Goal: Task Accomplishment & Management: Manage account settings

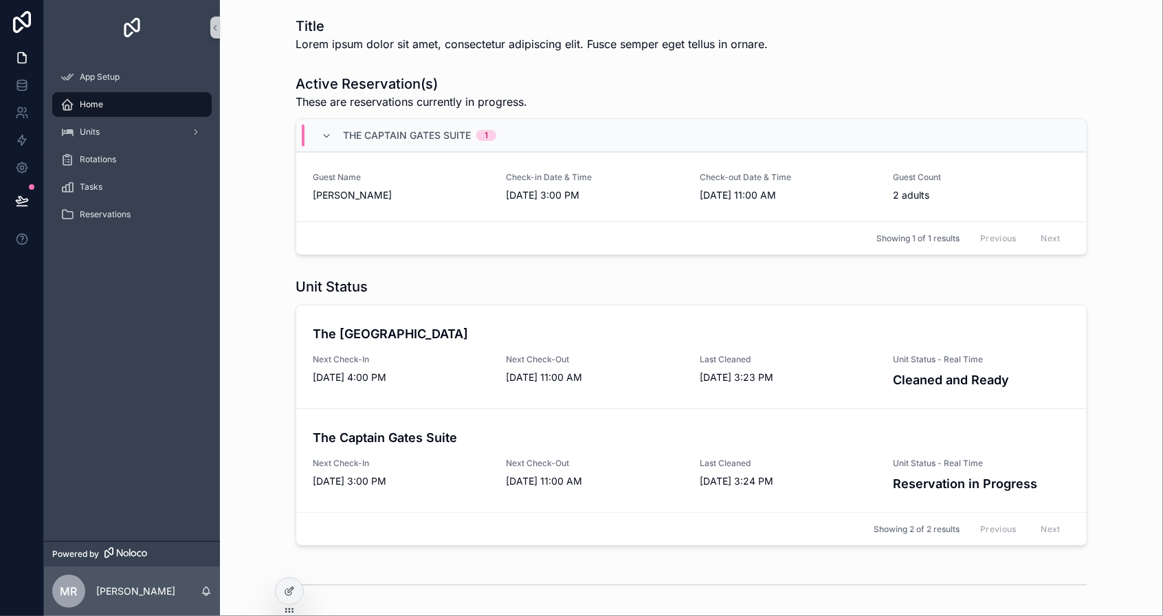
click at [373, 44] on span "Lorem ipsum dolor sit amet, consectetur adipiscing elit. Fusce semper eget tell…" at bounding box center [531, 44] width 472 height 16
click at [287, 590] on icon at bounding box center [289, 591] width 11 height 11
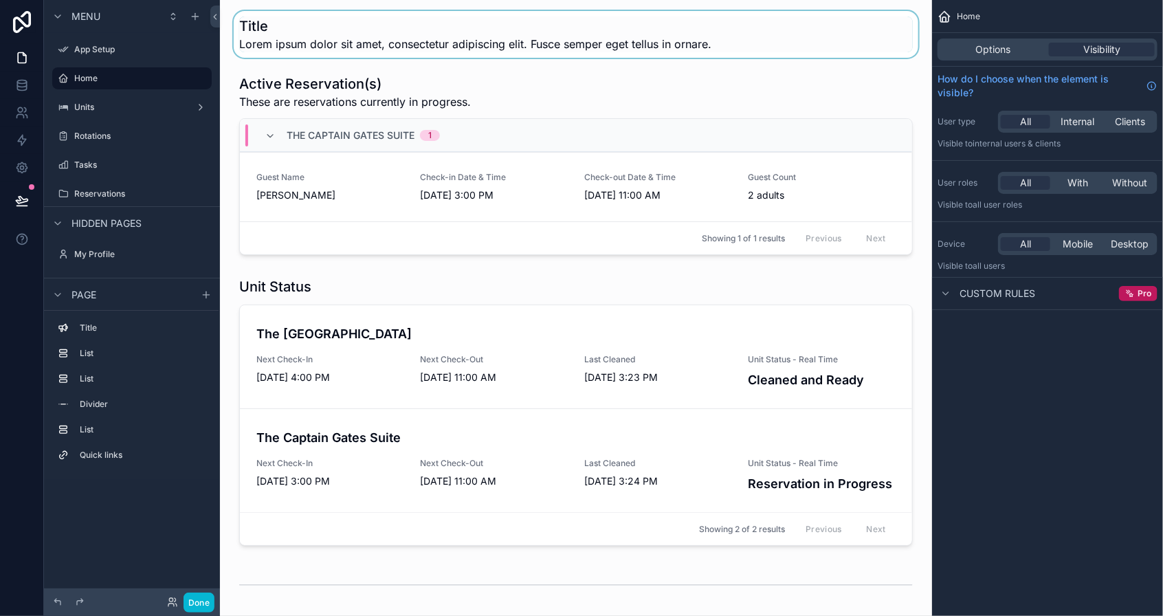
click at [320, 30] on div "scrollable content" at bounding box center [576, 34] width 690 height 47
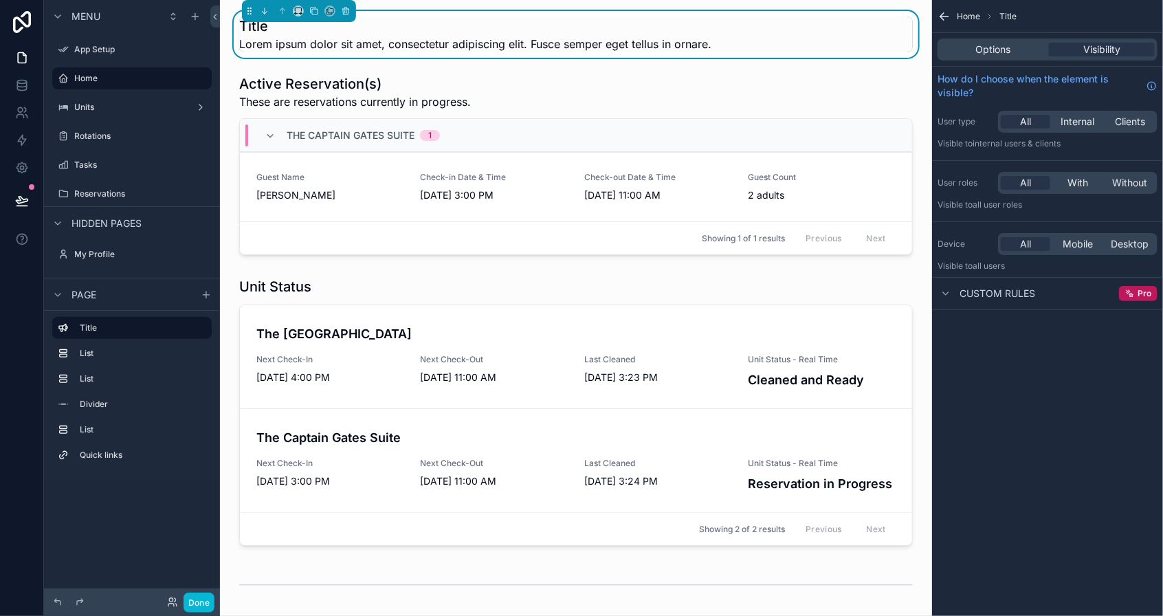
click at [255, 24] on h1 "Title" at bounding box center [475, 25] width 472 height 19
click at [260, 47] on span "Lorem ipsum dolor sit amet, consectetur adipiscing elit. Fusce semper eget tell…" at bounding box center [475, 44] width 472 height 16
click at [990, 52] on span "Options" at bounding box center [993, 50] width 35 height 14
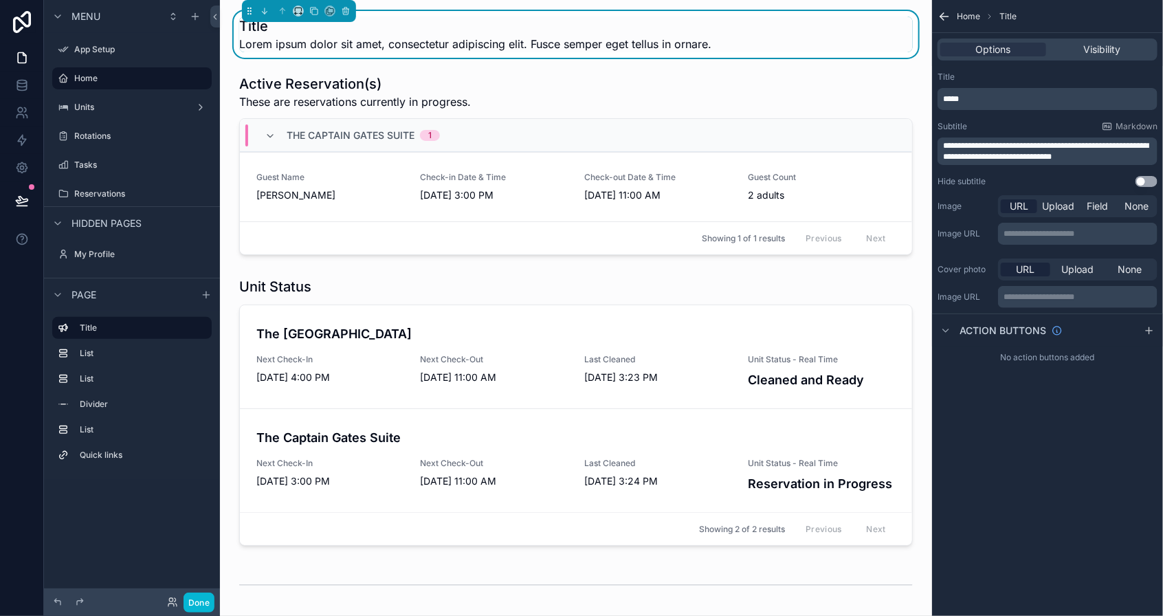
click at [989, 100] on p "*****" at bounding box center [1049, 98] width 212 height 11
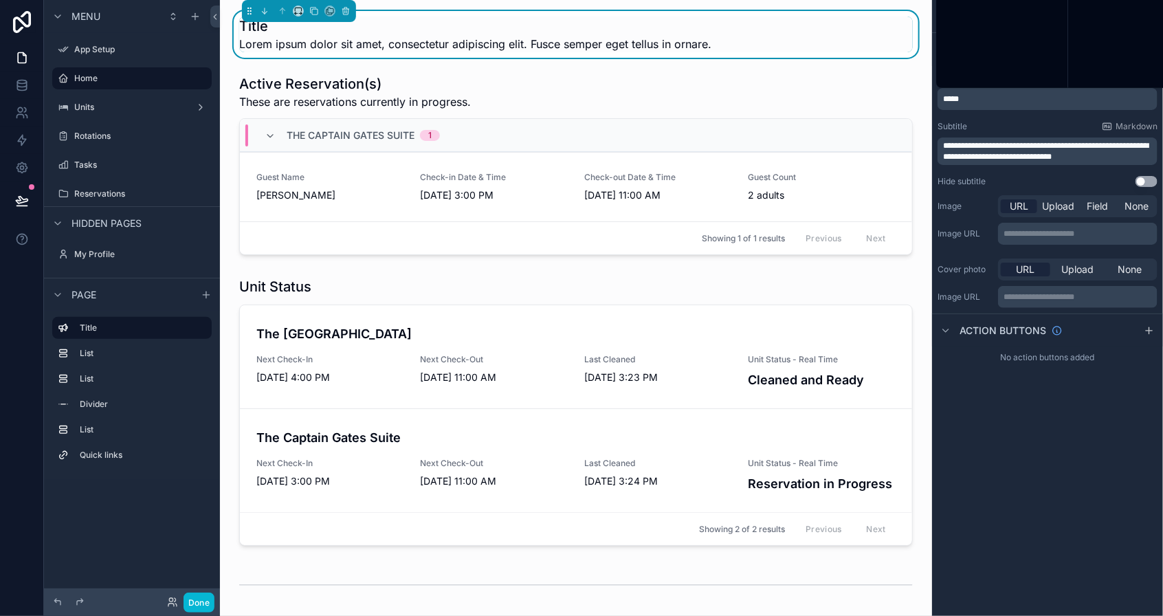
click at [989, 100] on p "*****" at bounding box center [1049, 98] width 212 height 11
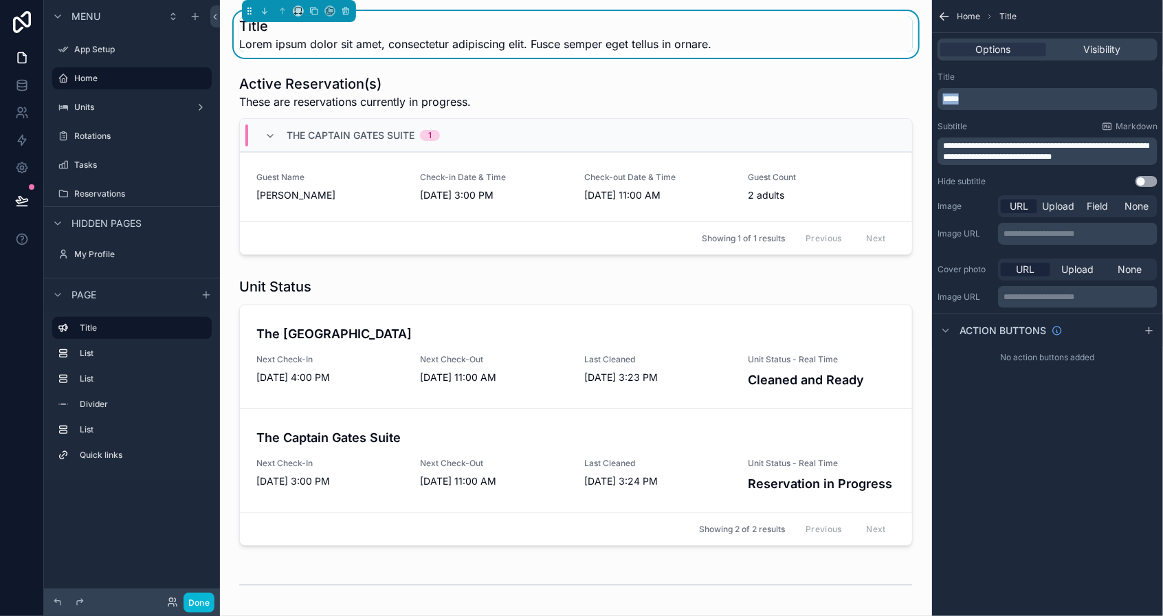
click at [989, 100] on p "*****" at bounding box center [1049, 98] width 212 height 11
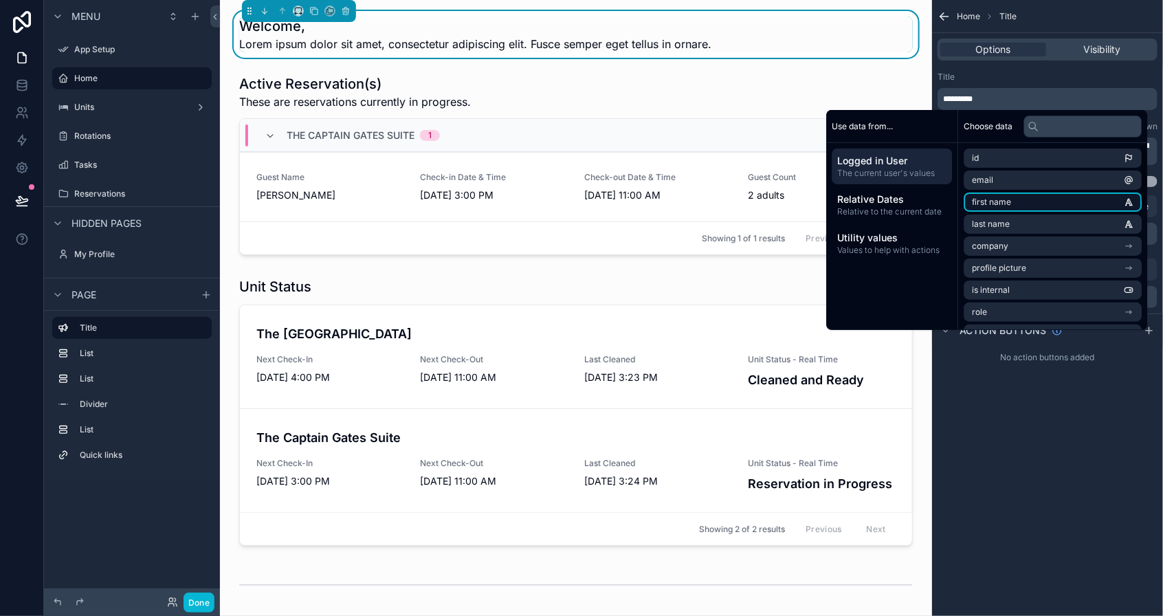
click at [1005, 209] on li "first name" at bounding box center [1053, 201] width 178 height 19
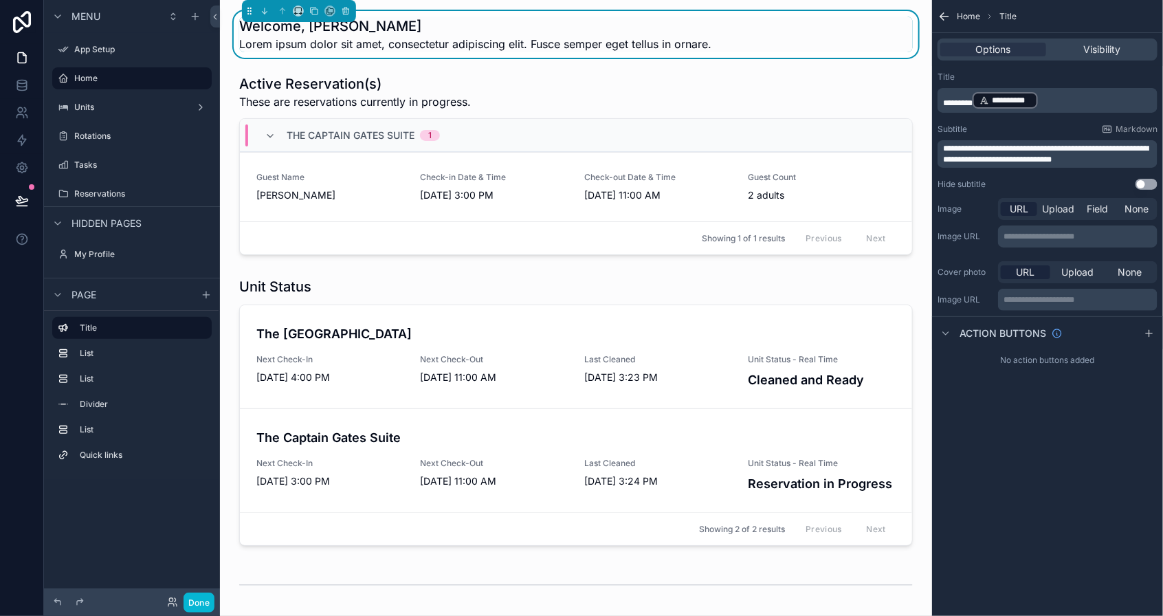
click at [1086, 82] on div "Title" at bounding box center [1047, 76] width 220 height 11
click at [983, 144] on span "**********" at bounding box center [1045, 153] width 205 height 19
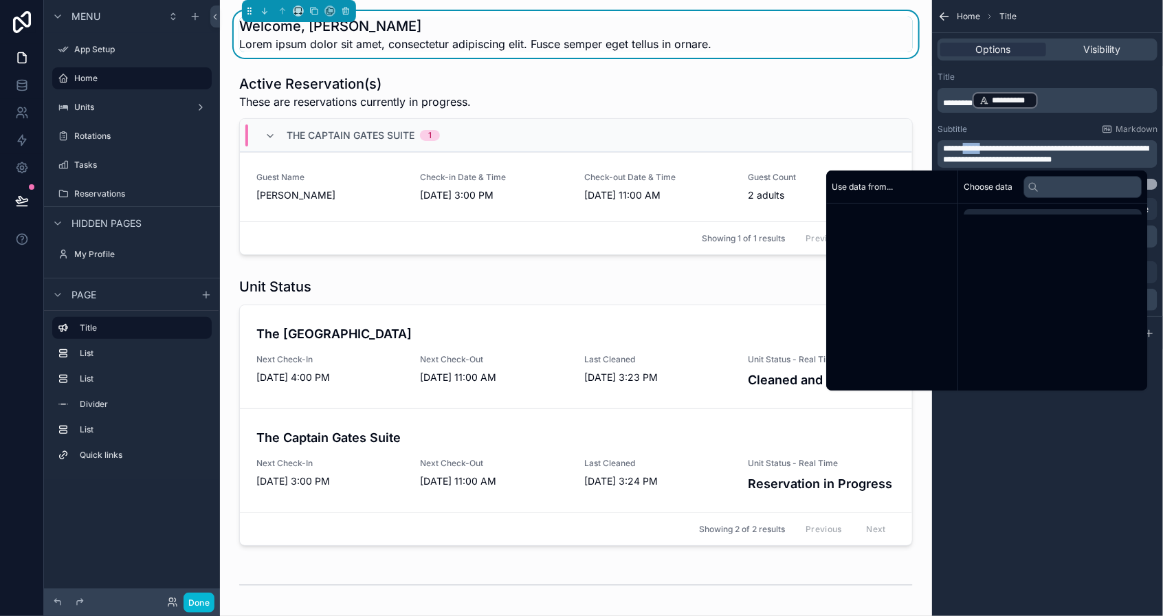
click at [983, 144] on span "**********" at bounding box center [1045, 153] width 205 height 19
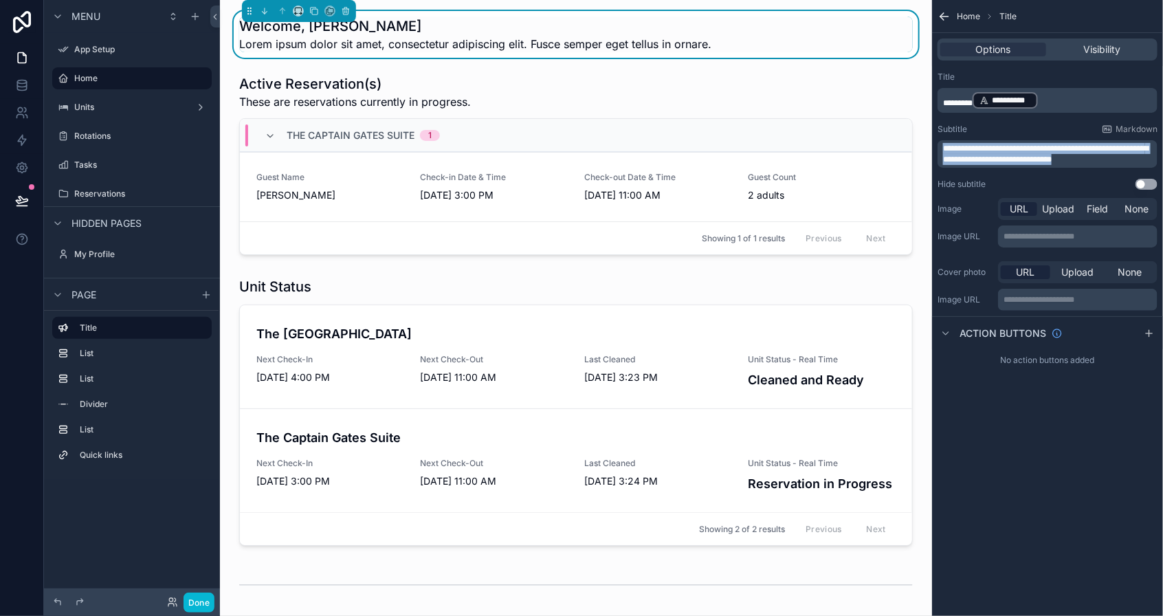
click at [983, 144] on span "**********" at bounding box center [1045, 153] width 205 height 19
click at [980, 161] on span "**********" at bounding box center [1045, 153] width 205 height 19
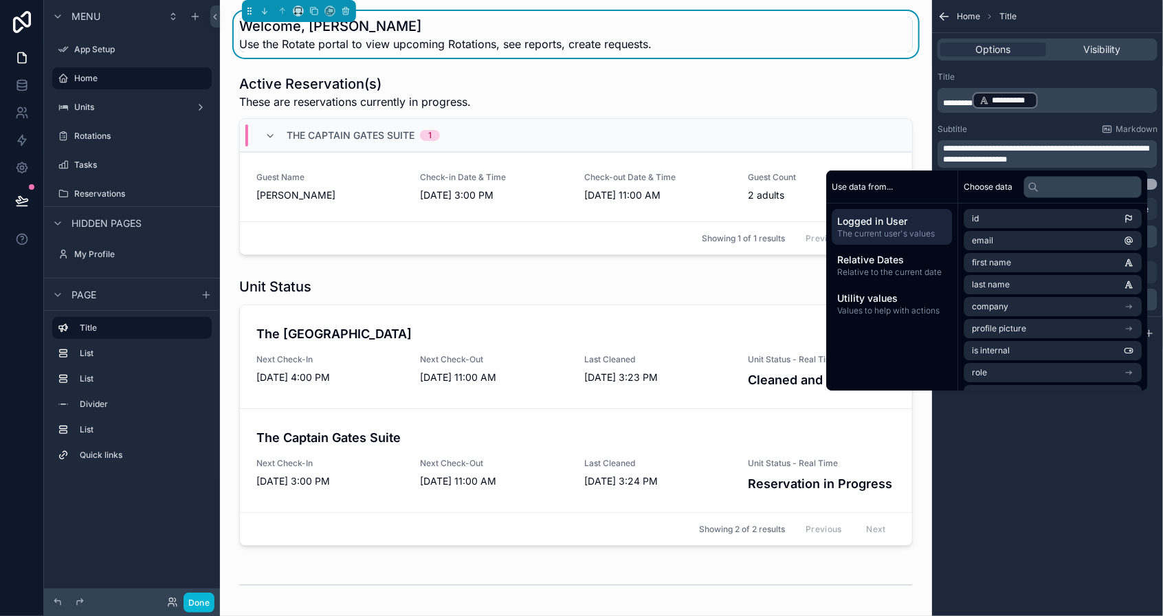
click at [1055, 159] on p "**********" at bounding box center [1049, 154] width 212 height 22
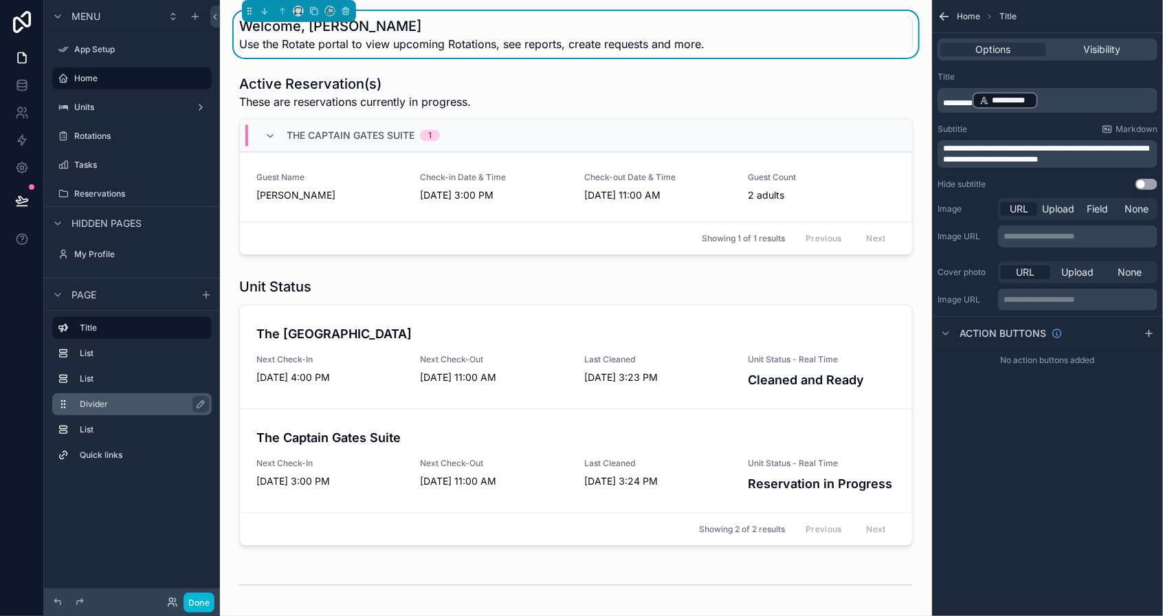
click at [93, 406] on label "Divider" at bounding box center [140, 404] width 121 height 11
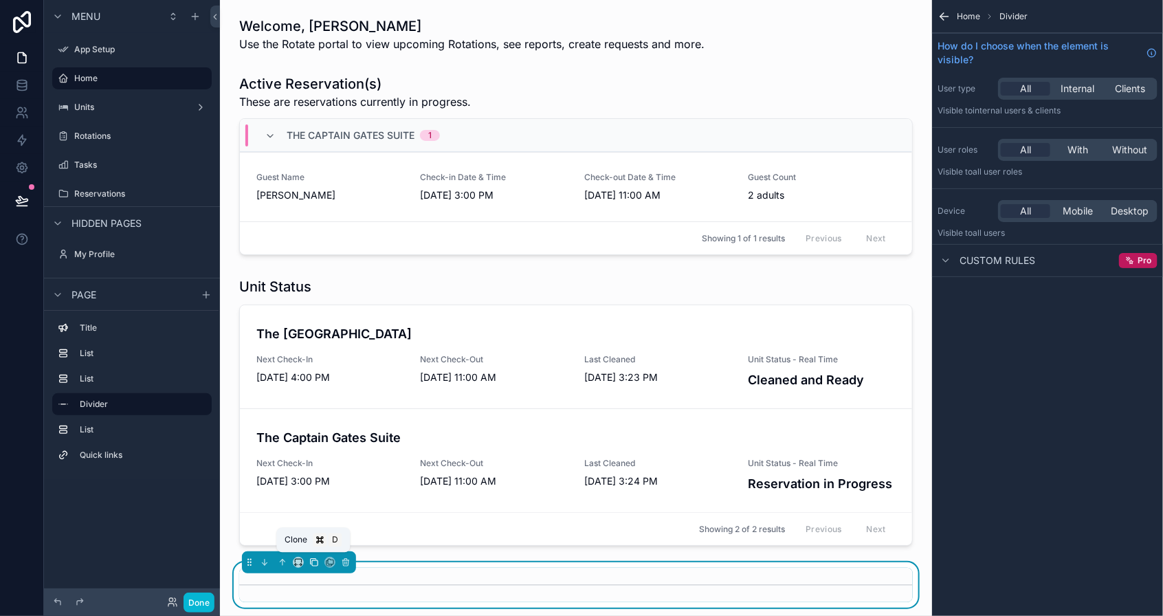
click at [315, 561] on icon "scrollable content" at bounding box center [314, 562] width 10 height 10
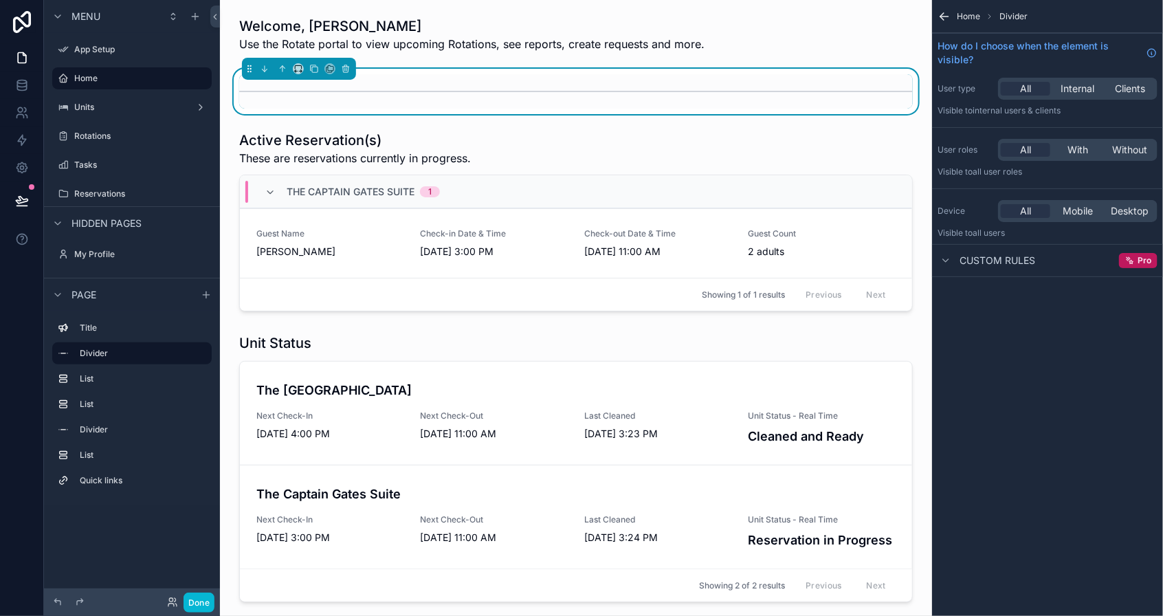
click at [209, 293] on icon "scrollable content" at bounding box center [206, 294] width 11 height 11
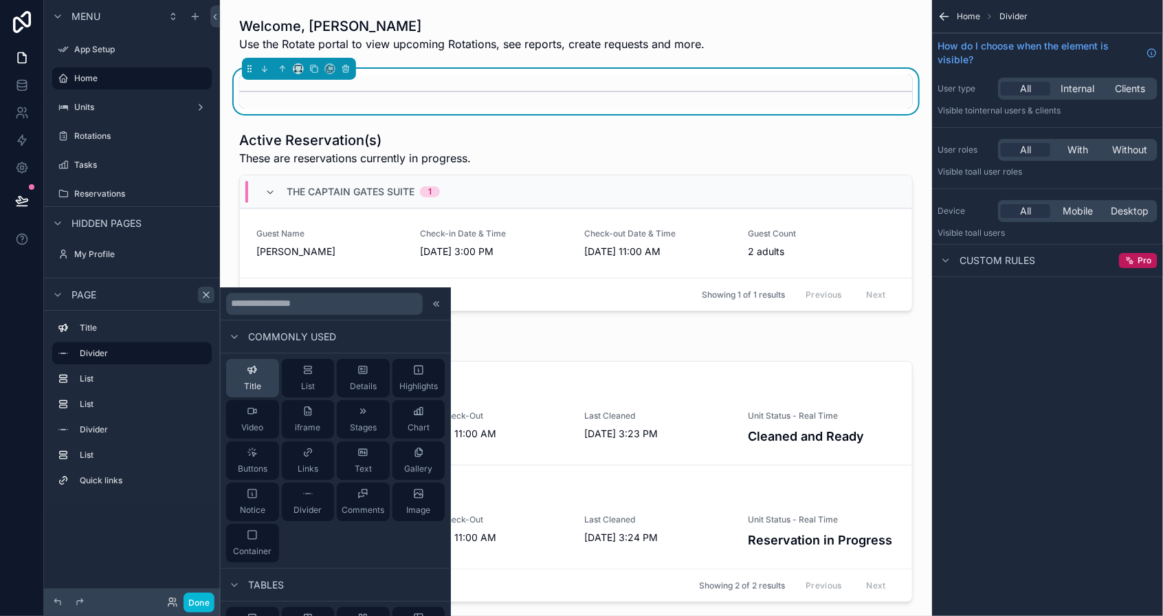
click at [254, 368] on icon at bounding box center [251, 369] width 7 height 6
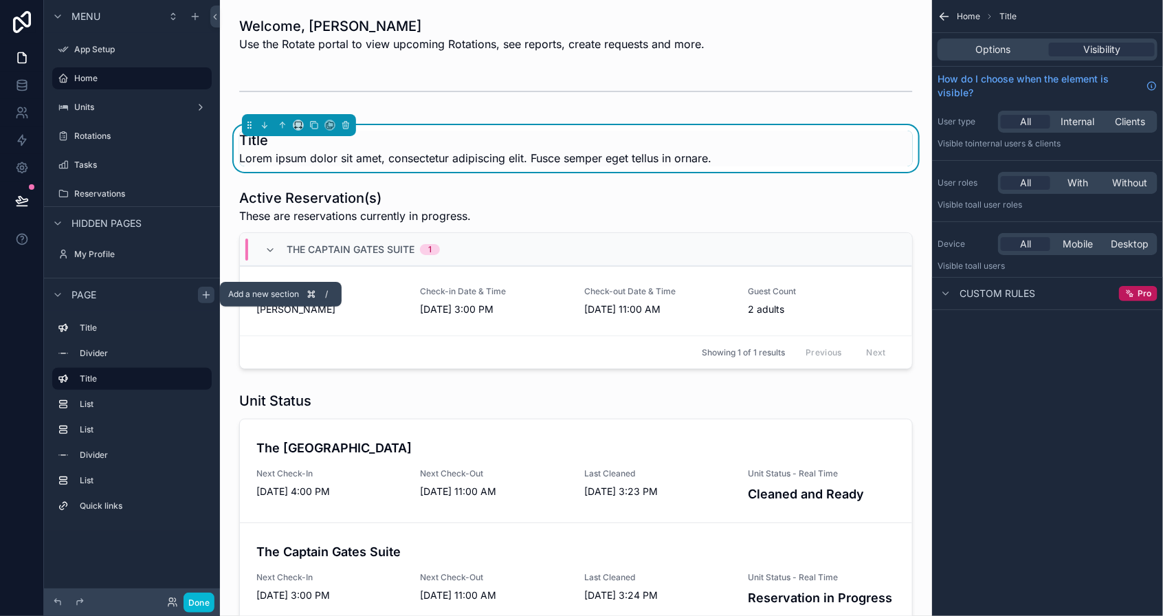
click at [202, 293] on icon "scrollable content" at bounding box center [206, 294] width 11 height 11
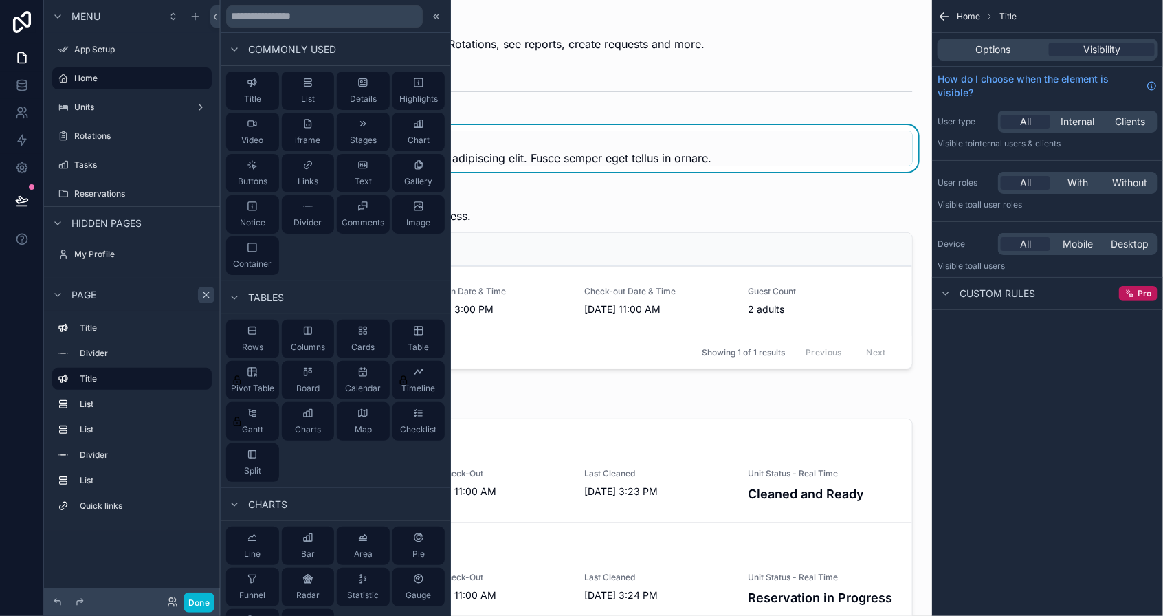
click at [413, 89] on div "Highlights" at bounding box center [418, 90] width 38 height 27
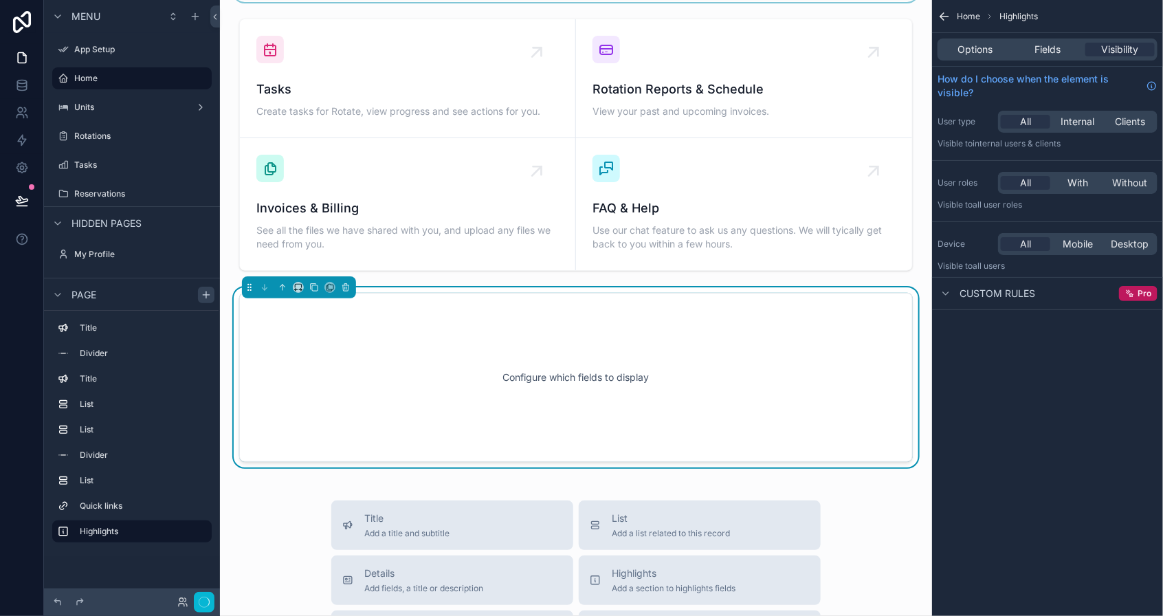
scroll to position [1124, 0]
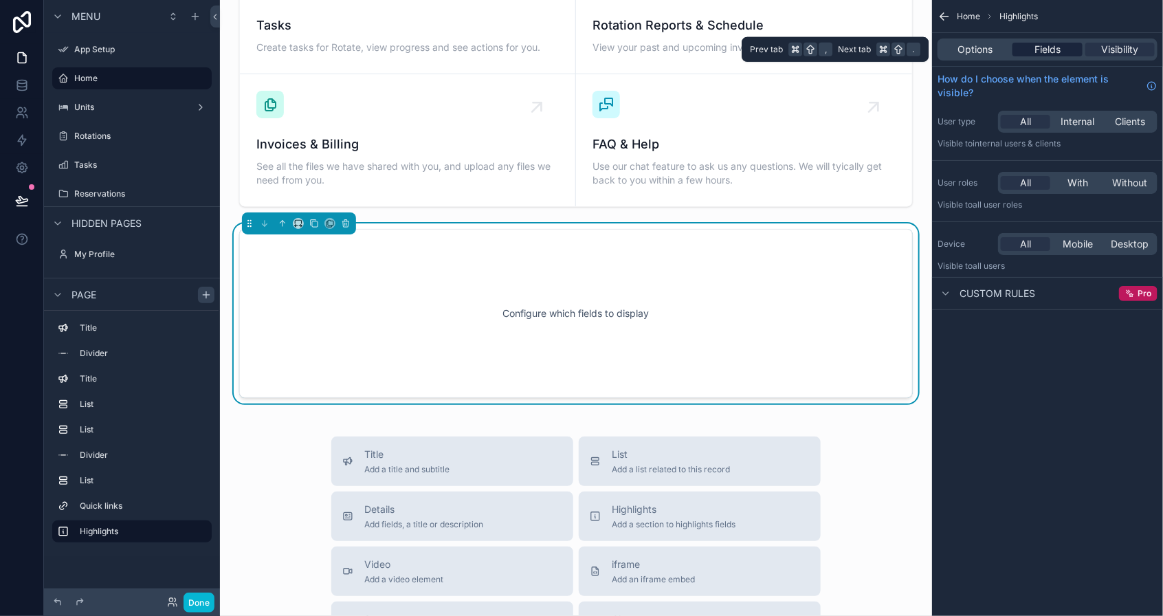
click at [1038, 45] on span "Fields" at bounding box center [1047, 50] width 26 height 14
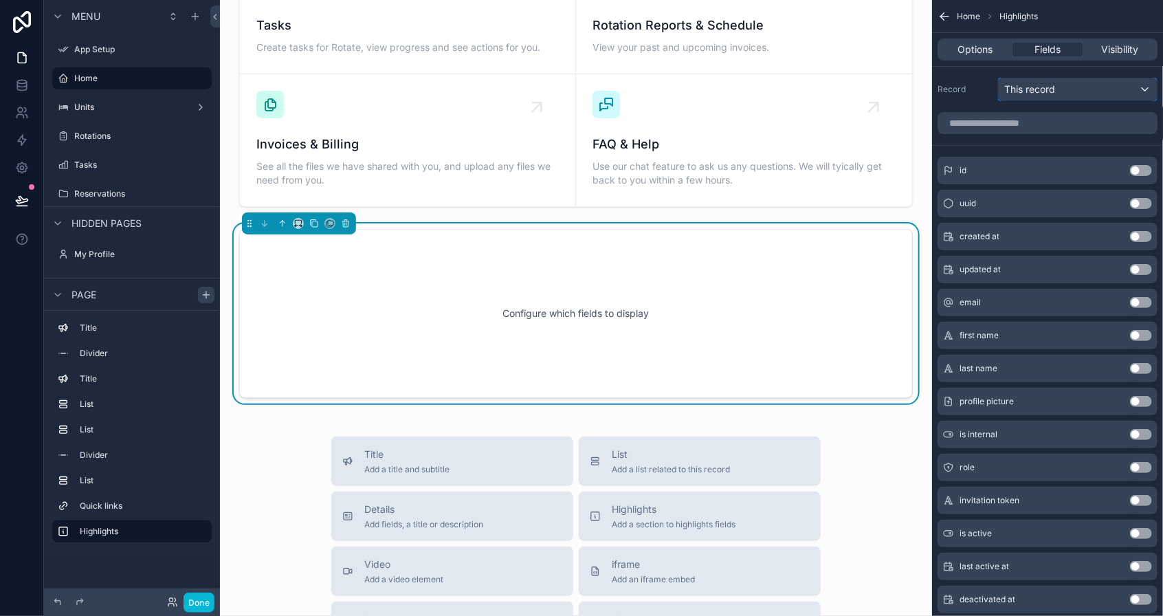
click at [1091, 91] on div "This record" at bounding box center [1078, 89] width 158 height 22
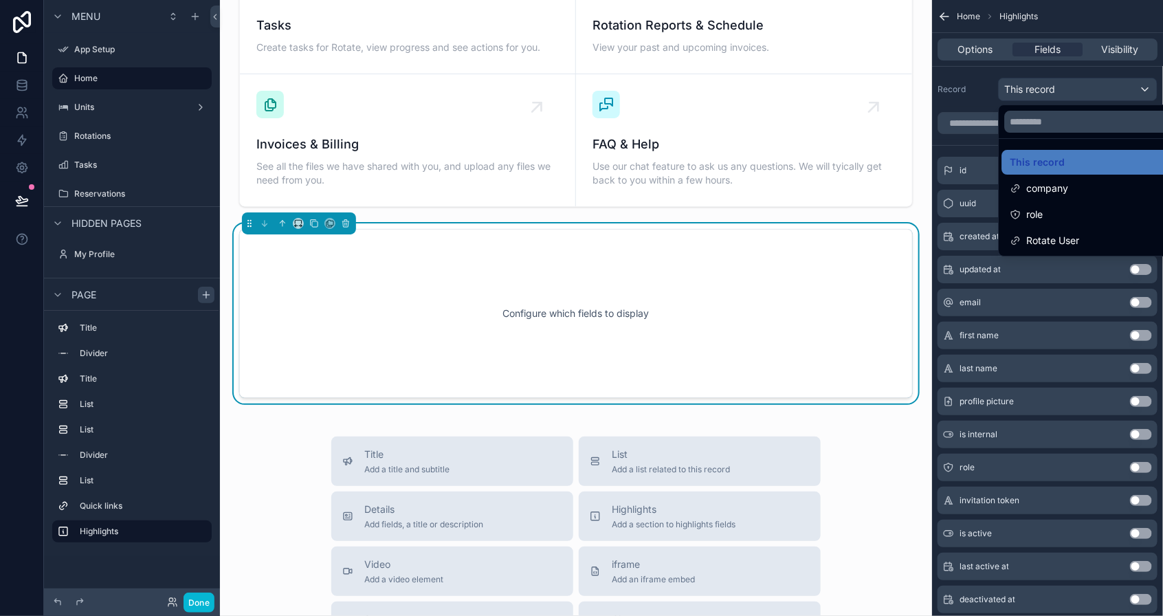
click at [1080, 90] on div "scrollable content" at bounding box center [581, 308] width 1163 height 616
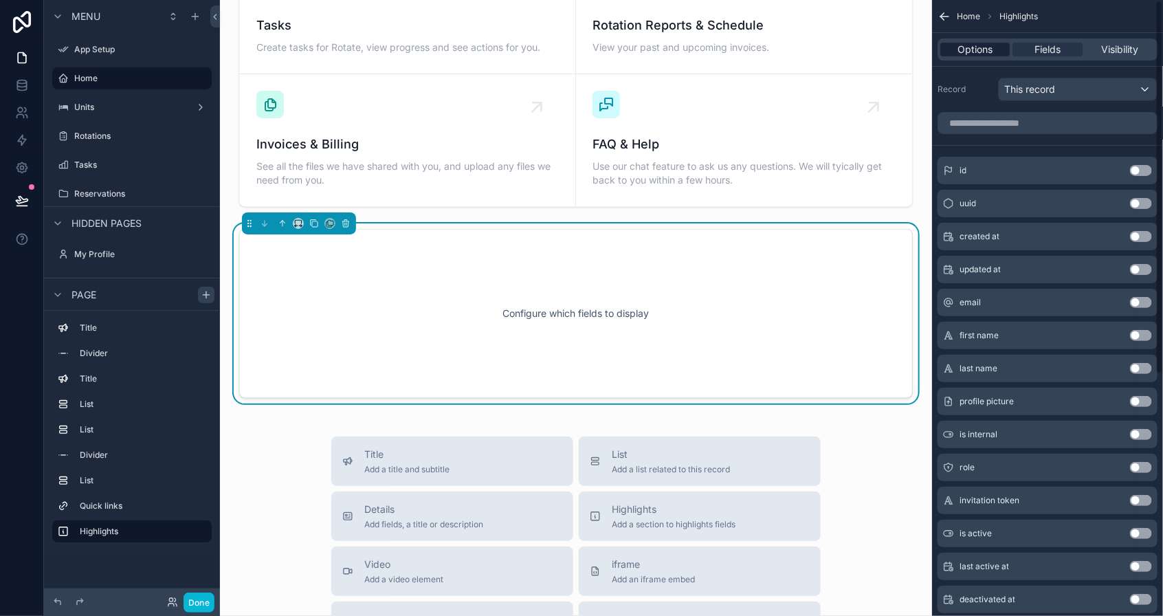
click at [979, 54] on span "Options" at bounding box center [974, 50] width 35 height 14
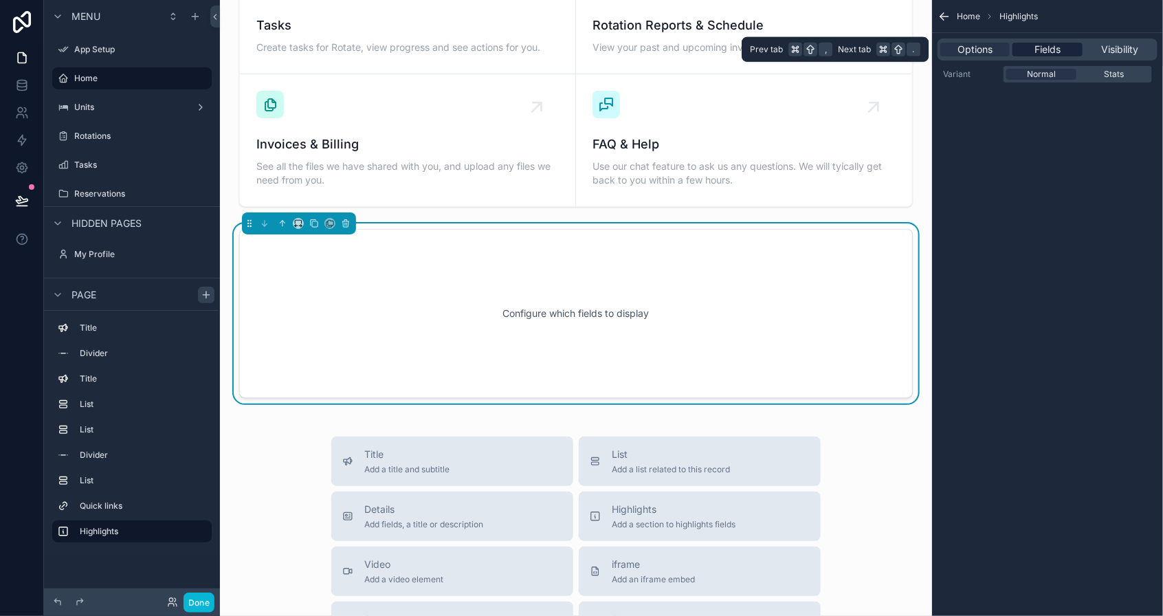
click at [1031, 52] on div "Fields" at bounding box center [1046, 50] width 69 height 14
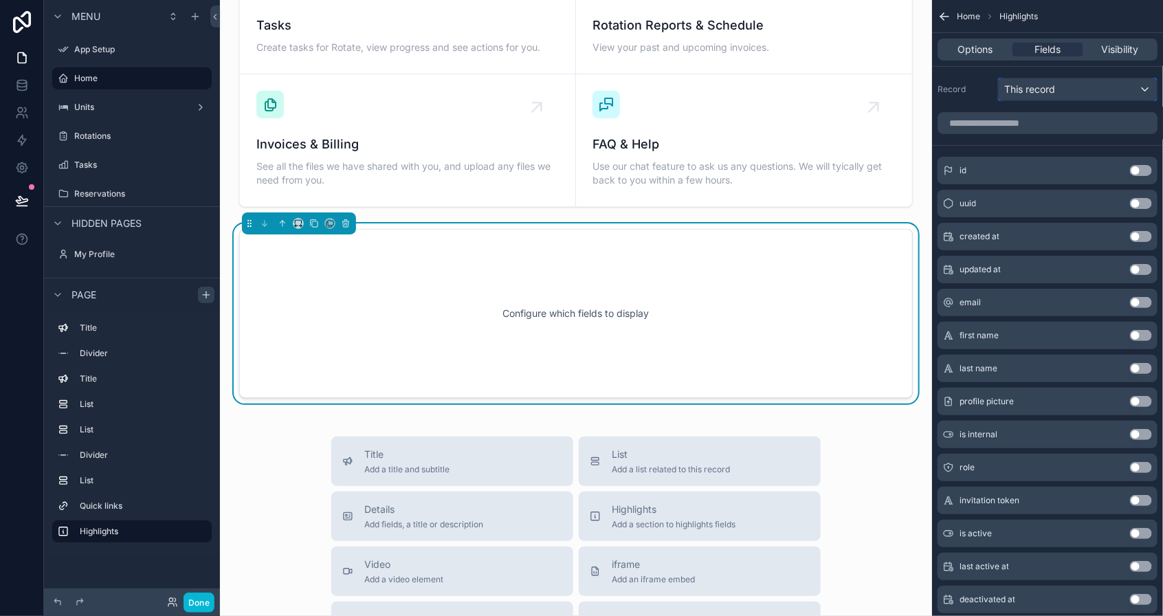
click at [1100, 91] on div "This record" at bounding box center [1078, 89] width 158 height 22
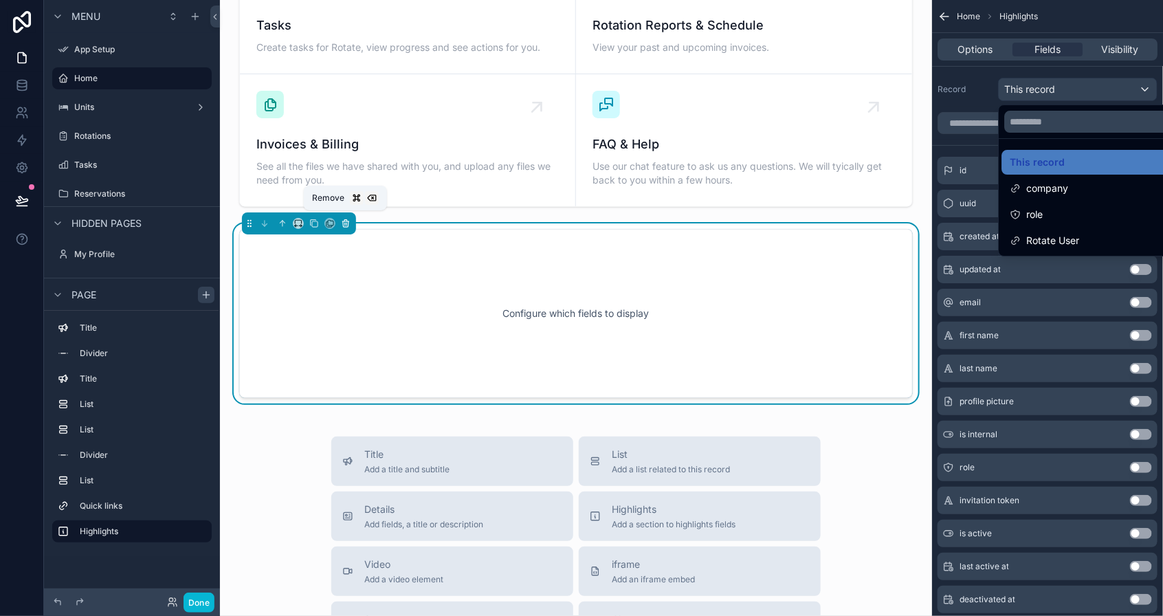
click at [344, 222] on icon "scrollable content" at bounding box center [346, 224] width 10 height 10
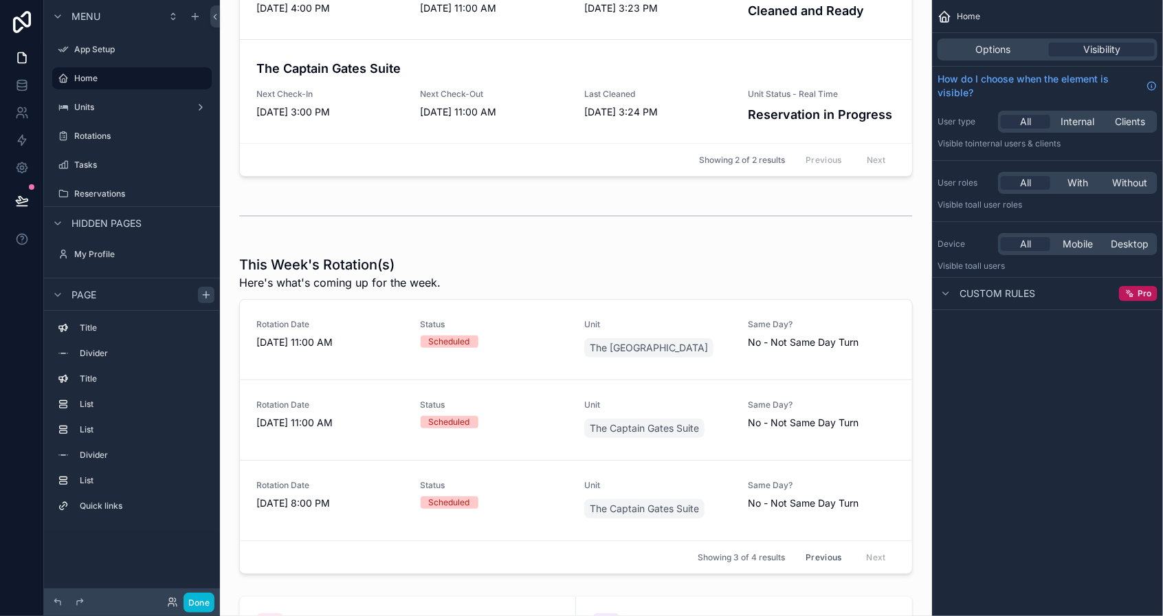
scroll to position [485, 0]
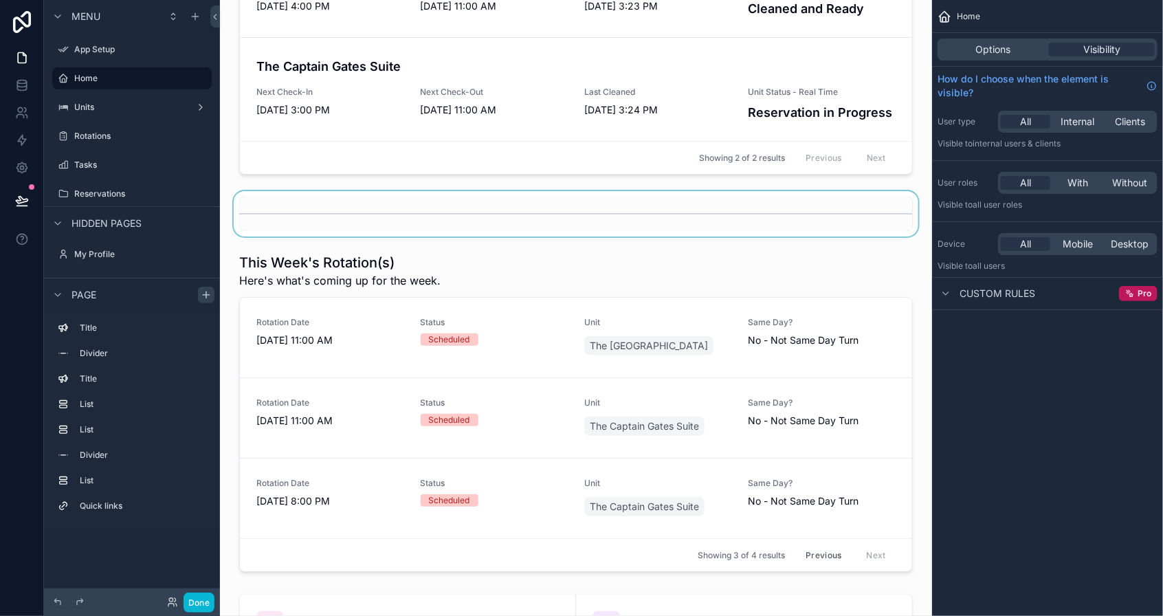
click at [442, 224] on div "scrollable content" at bounding box center [576, 213] width 690 height 45
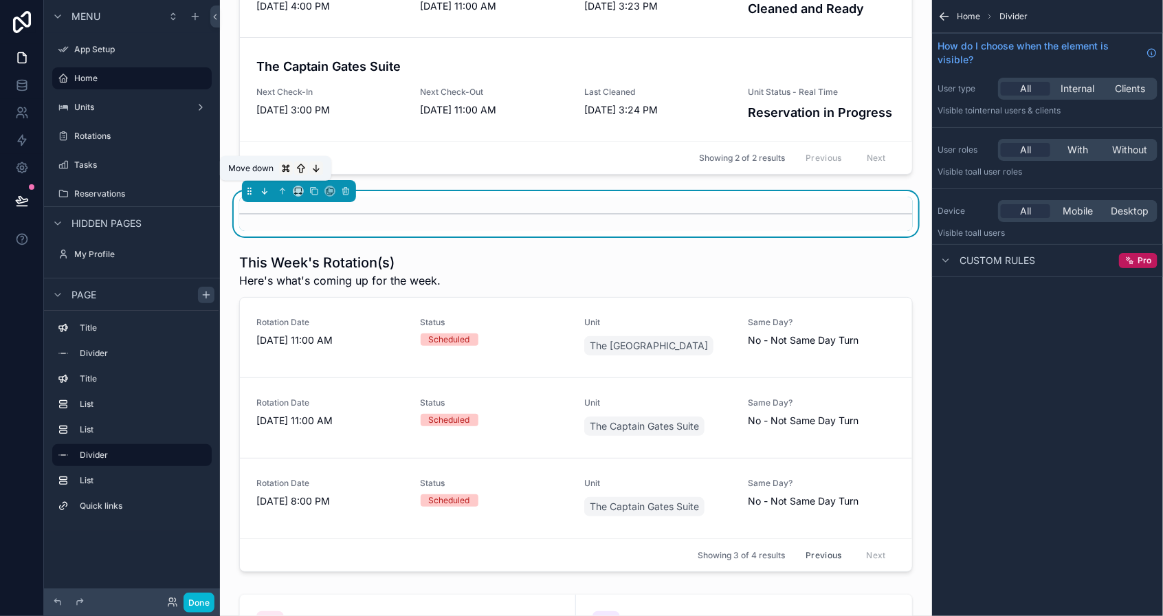
click at [269, 189] on icon "scrollable content" at bounding box center [265, 191] width 10 height 10
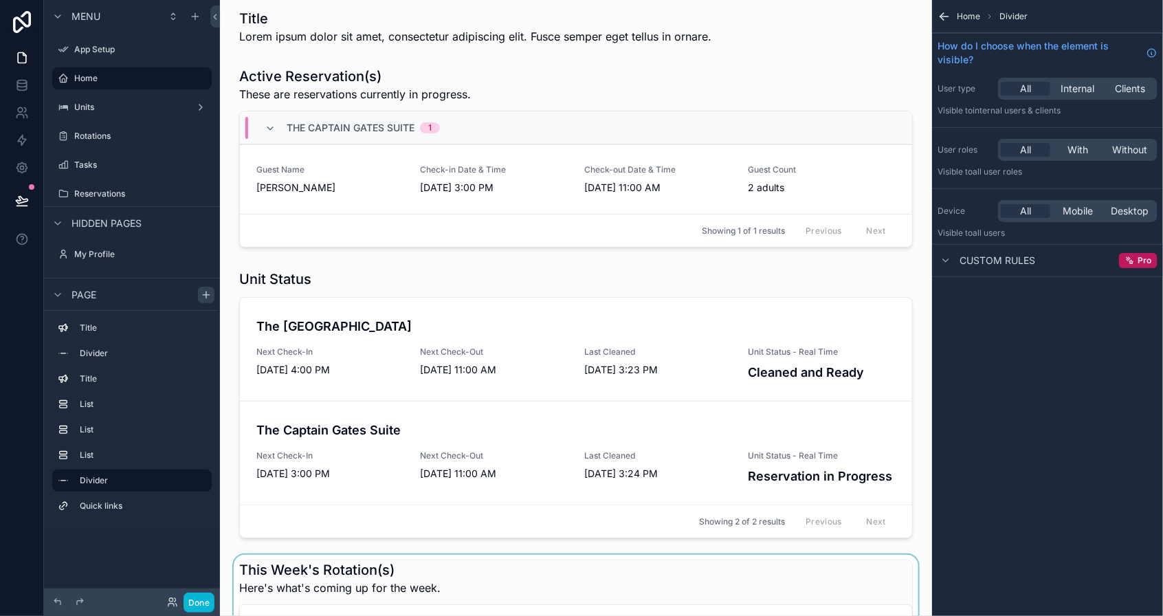
scroll to position [0, 0]
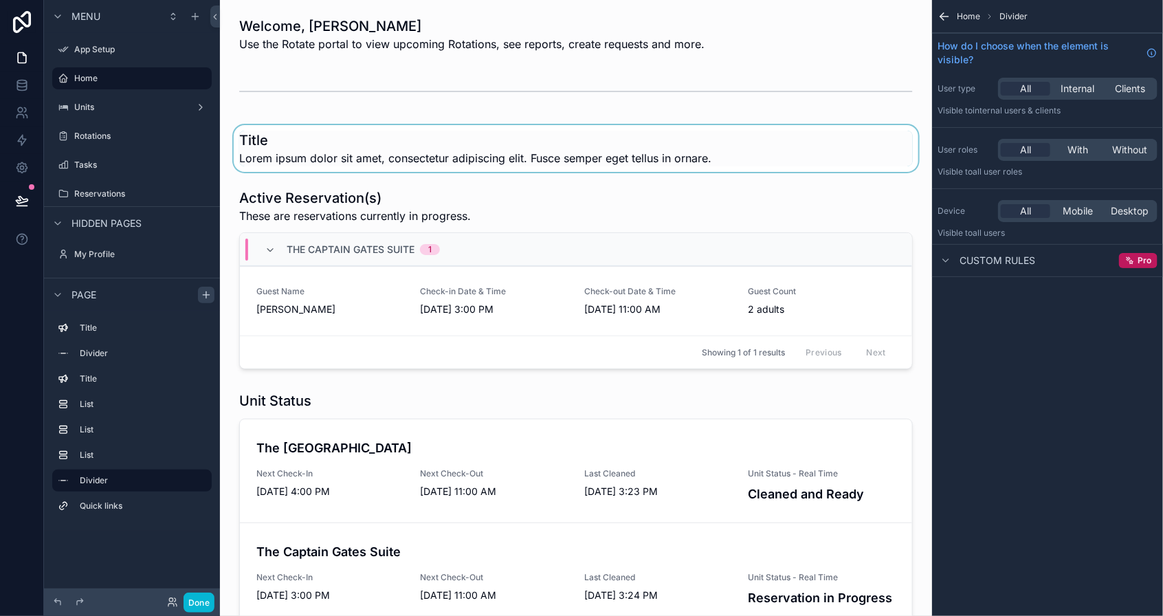
click at [555, 135] on div "scrollable content" at bounding box center [576, 148] width 690 height 47
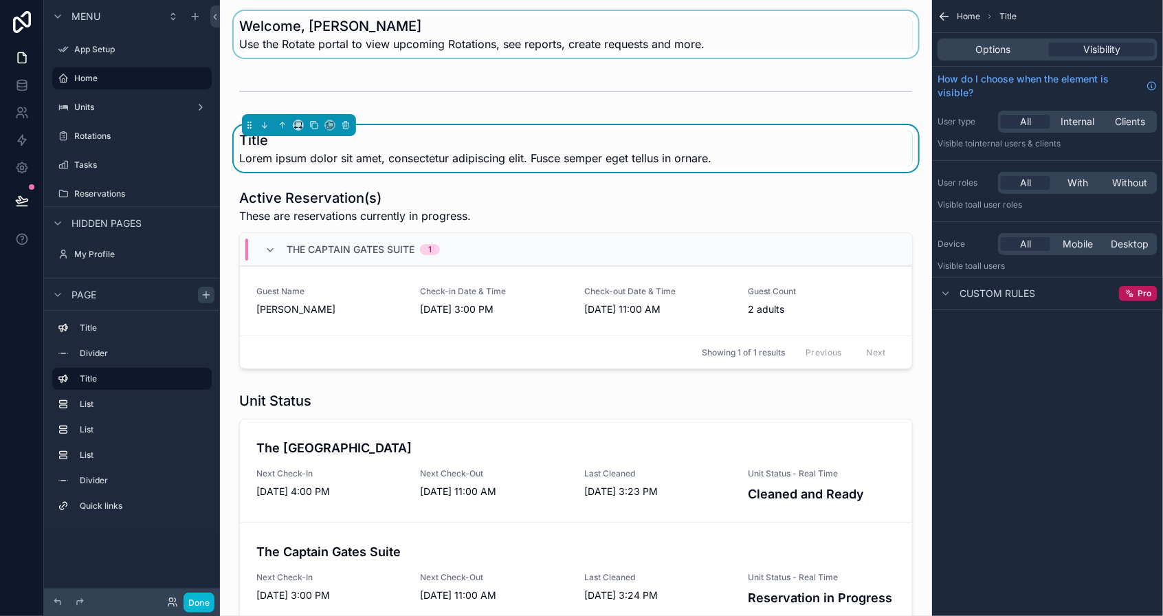
click at [528, 52] on div "scrollable content" at bounding box center [576, 34] width 690 height 47
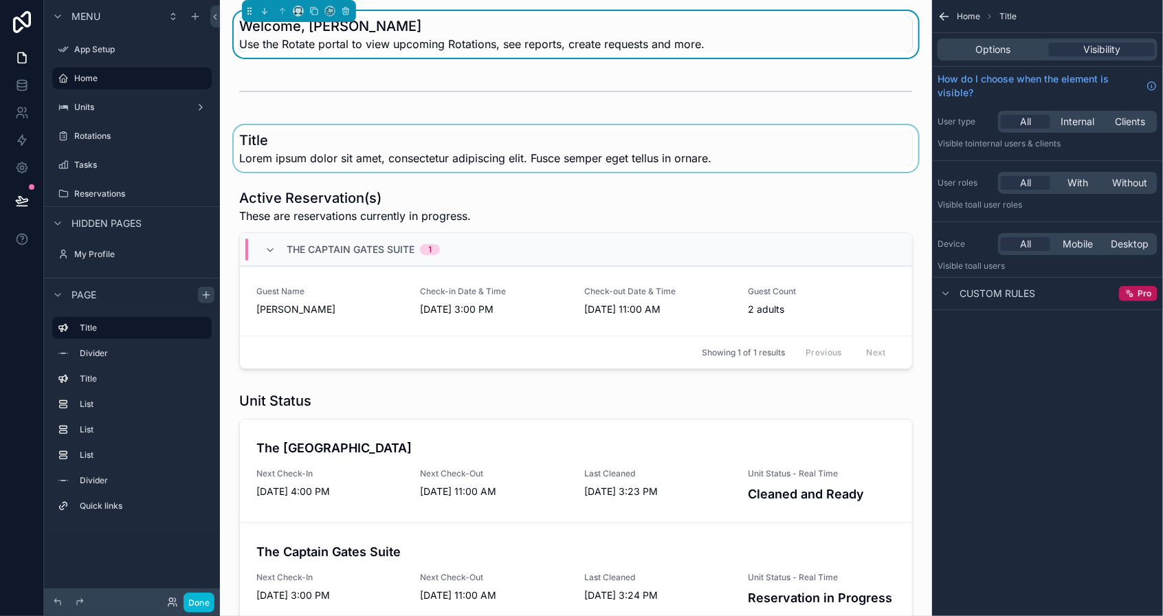
click at [511, 131] on div "scrollable content" at bounding box center [576, 148] width 690 height 47
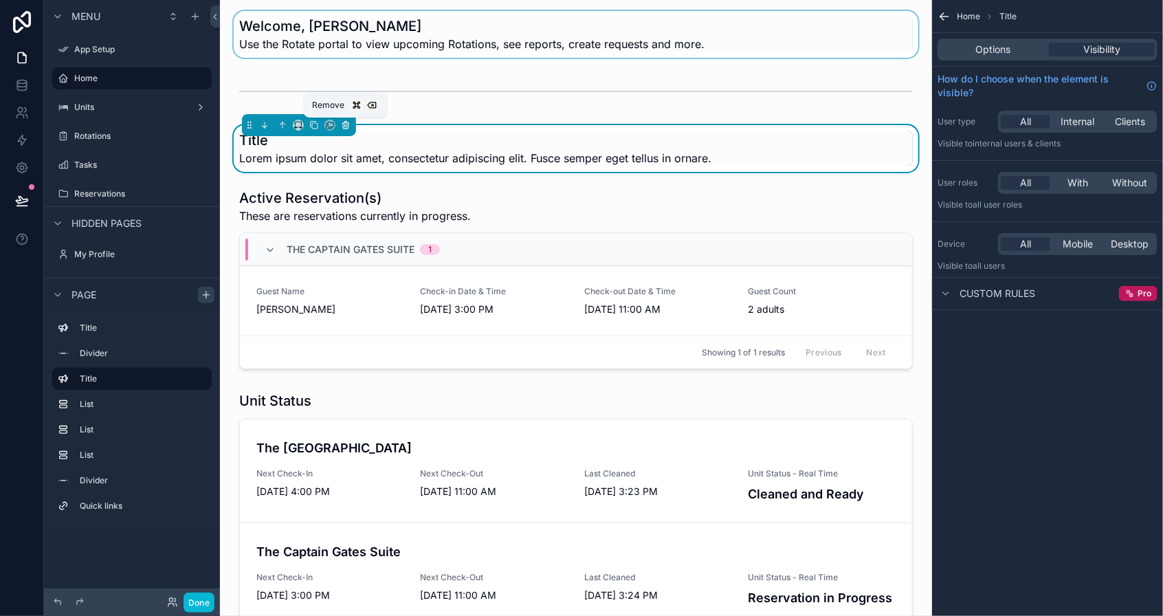
click at [348, 126] on icon "scrollable content" at bounding box center [346, 125] width 10 height 10
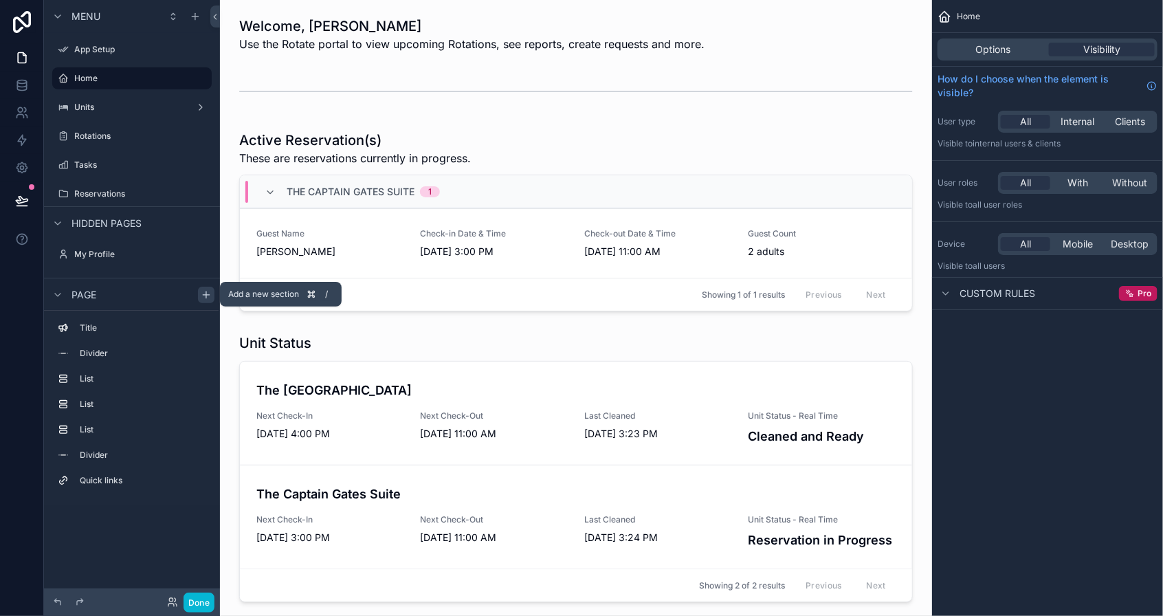
click at [210, 291] on icon "scrollable content" at bounding box center [206, 294] width 11 height 11
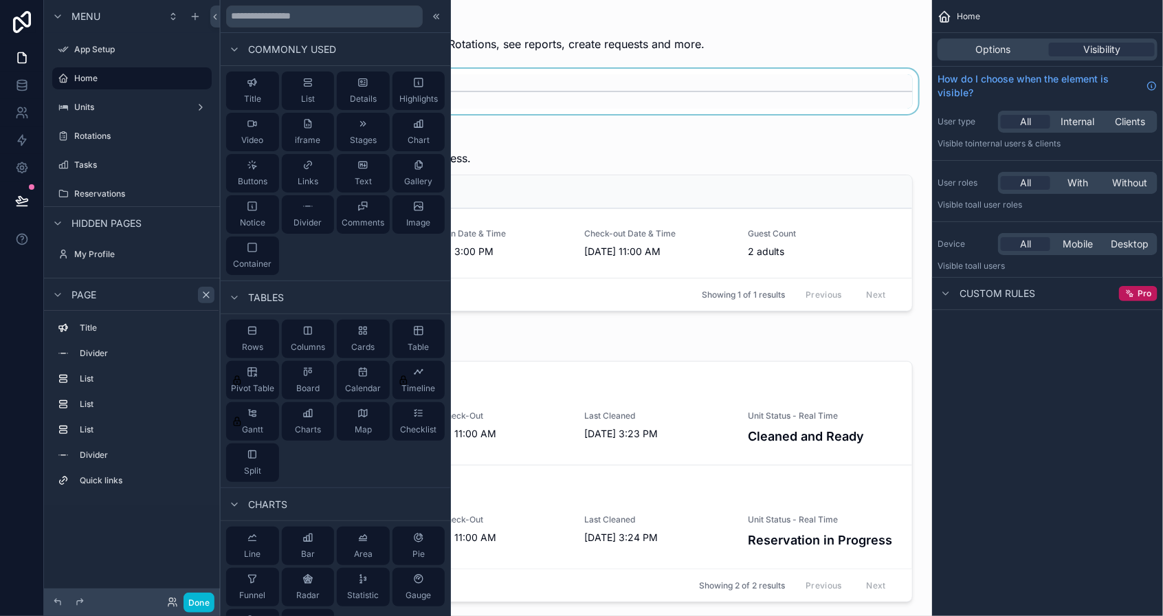
click at [633, 80] on div "scrollable content" at bounding box center [576, 91] width 690 height 45
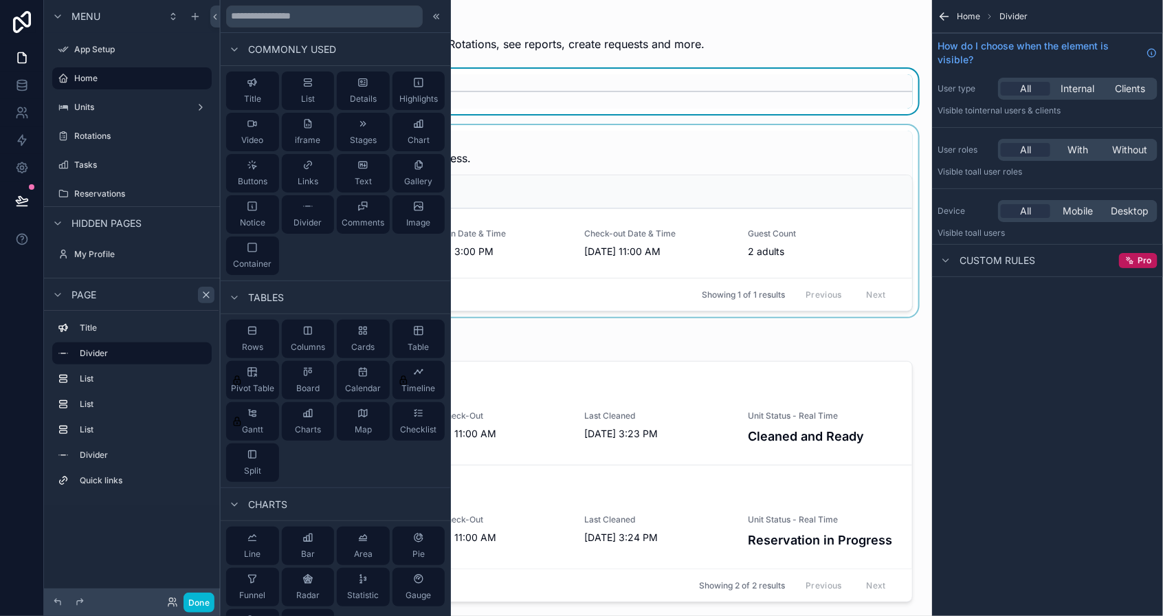
click at [667, 163] on div "scrollable content" at bounding box center [576, 221] width 690 height 192
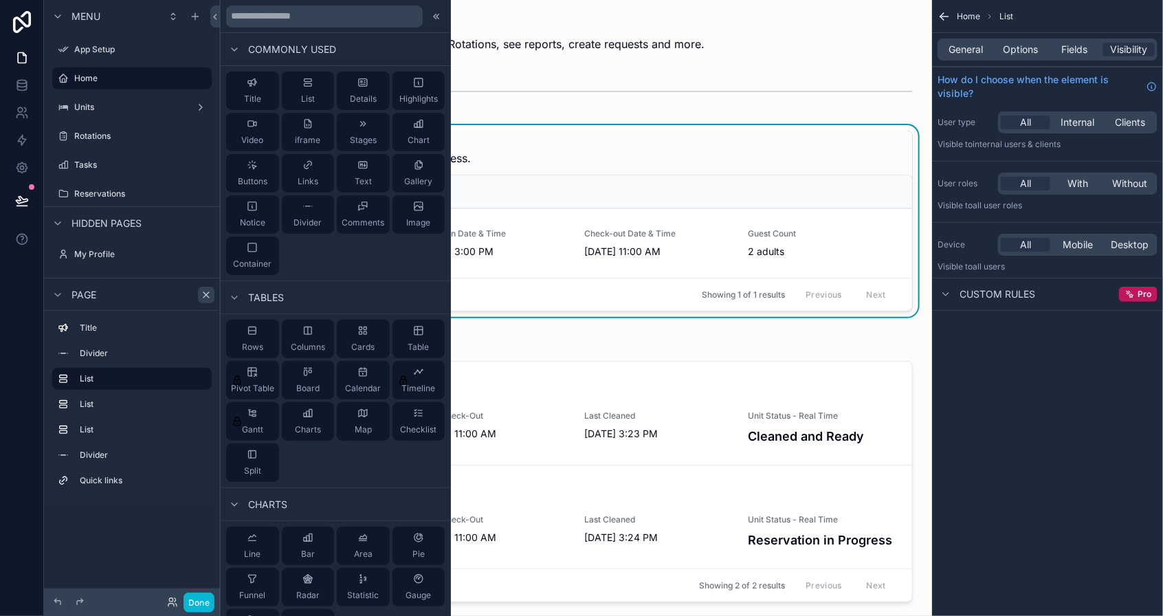
click at [438, 17] on icon at bounding box center [436, 16] width 11 height 11
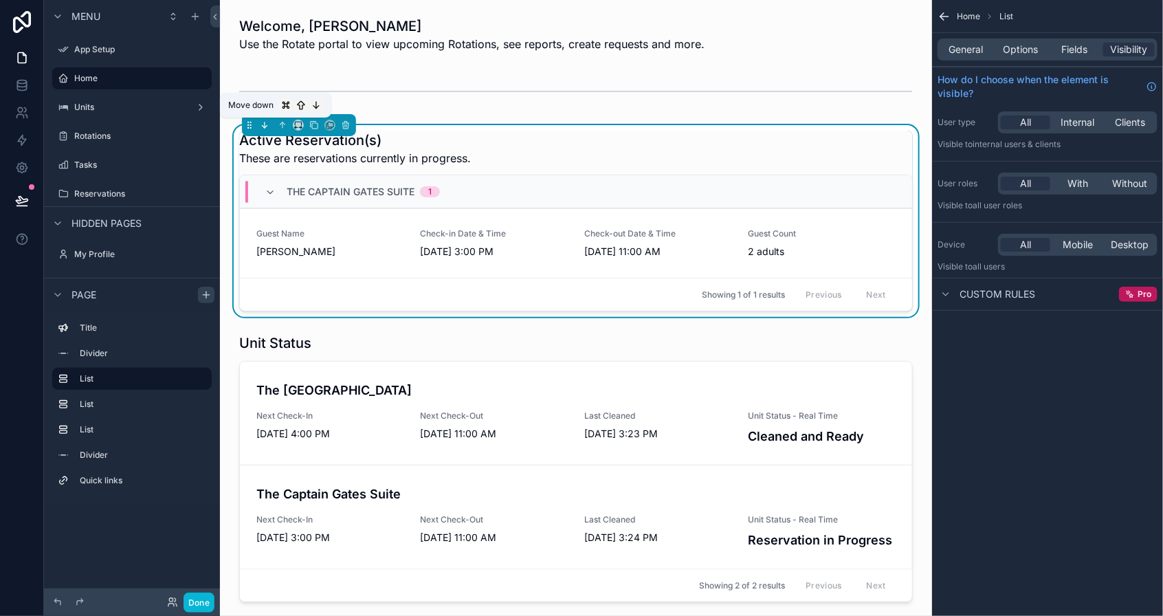
click at [267, 128] on icon "scrollable content" at bounding box center [265, 125] width 10 height 10
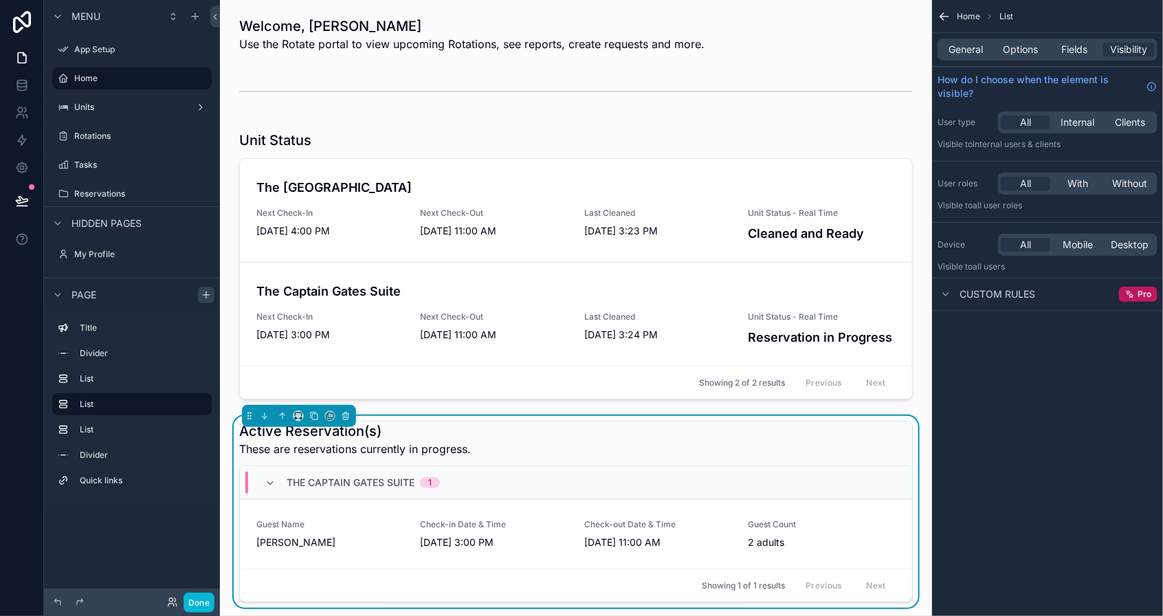
click at [557, 431] on div "Active Reservation(s) These are reservations currently in progress." at bounding box center [575, 439] width 673 height 36
click at [343, 414] on icon "scrollable content" at bounding box center [345, 416] width 5 height 5
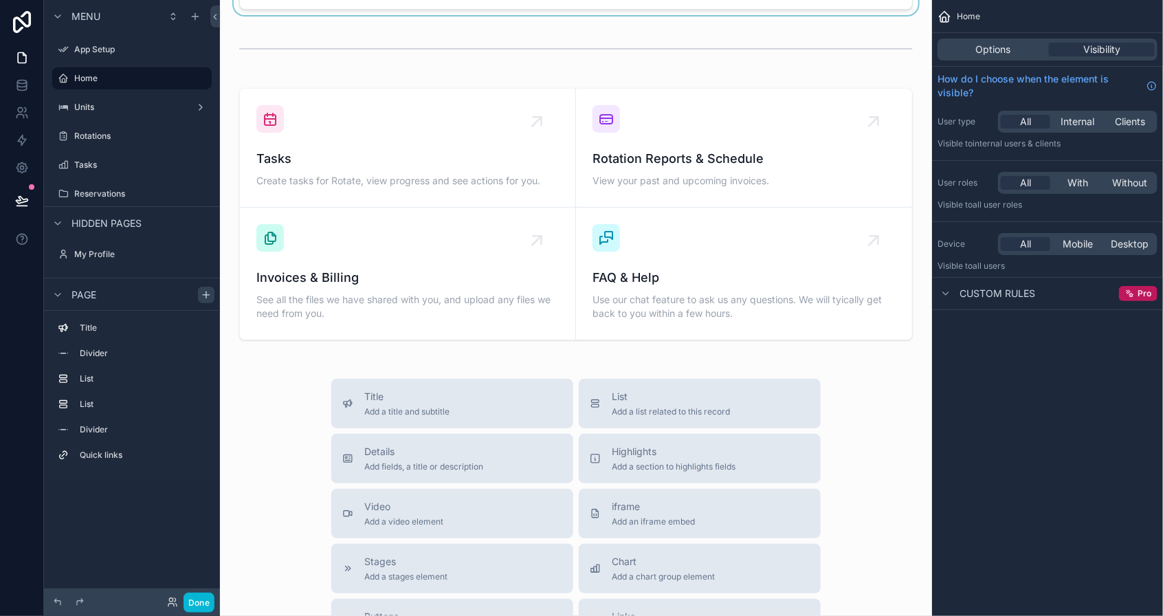
scroll to position [732, 0]
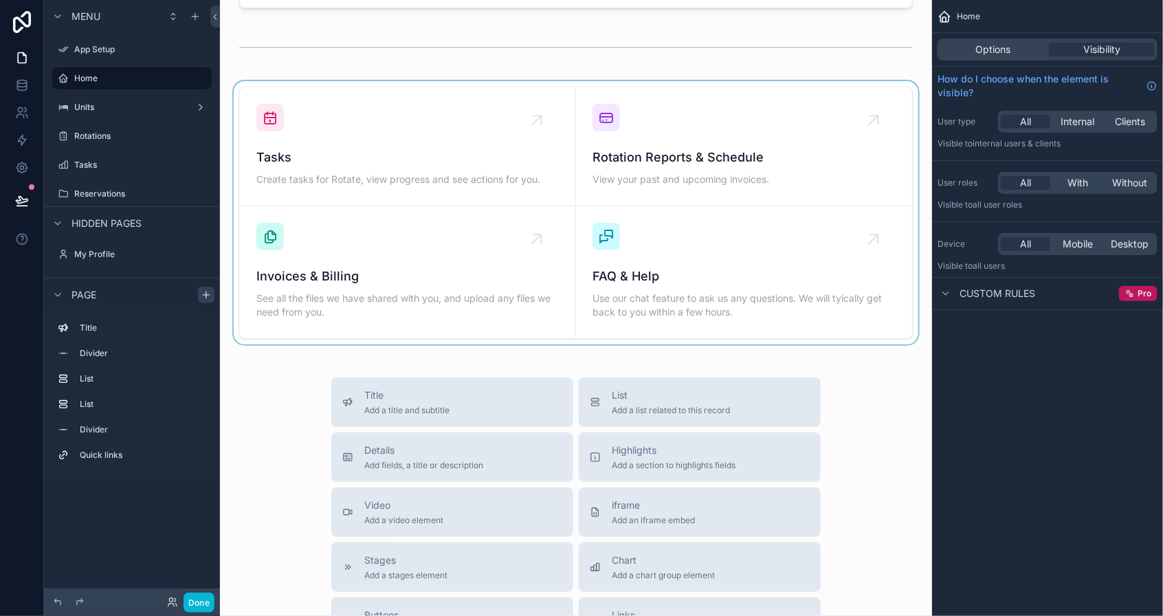
click at [412, 201] on div "scrollable content" at bounding box center [576, 212] width 690 height 263
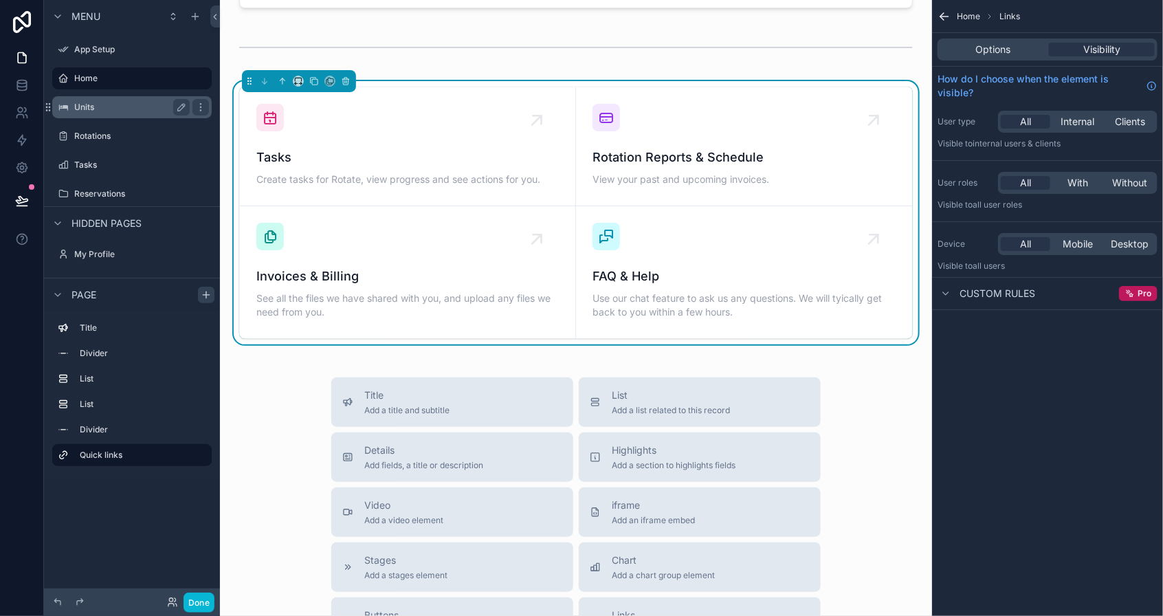
click at [107, 109] on label "Units" at bounding box center [129, 107] width 110 height 11
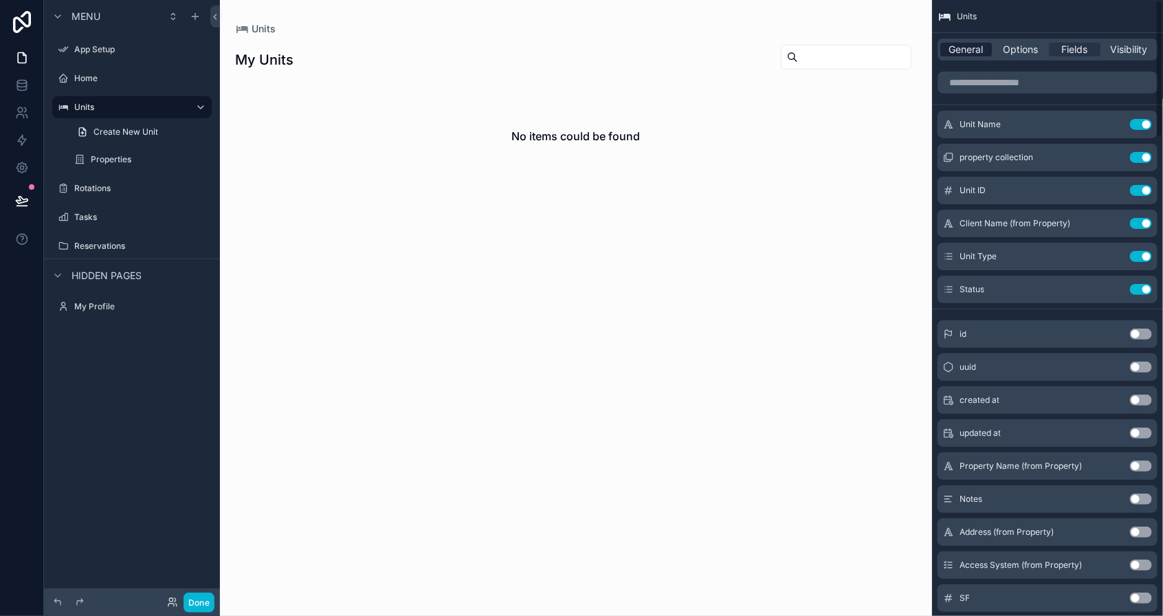
click at [966, 54] on span "General" at bounding box center [966, 50] width 34 height 14
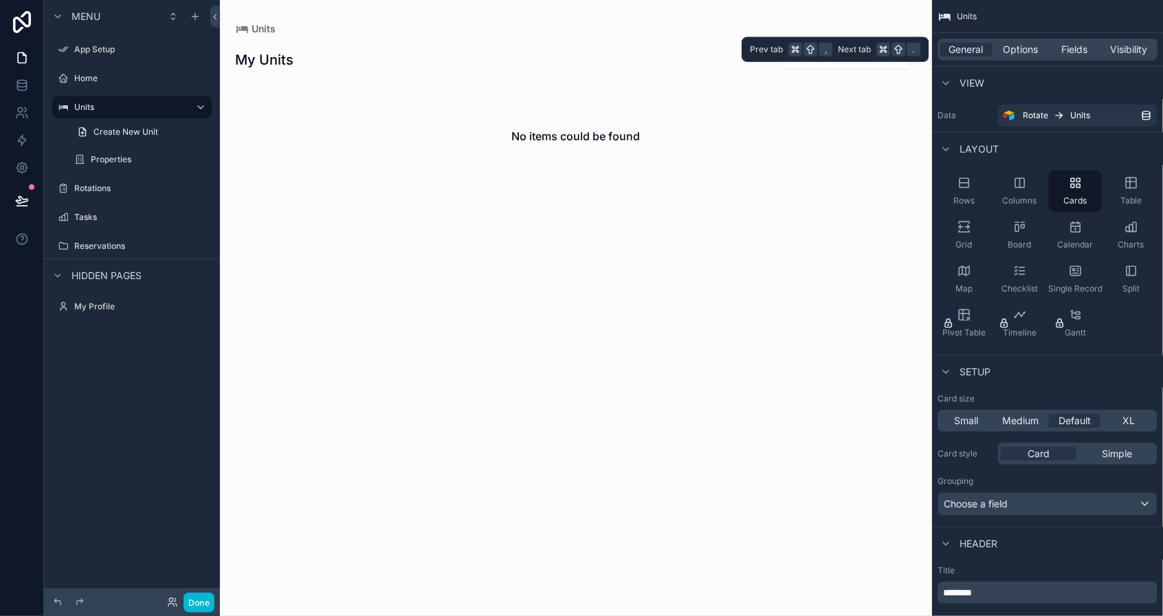
click at [1013, 58] on div "General Options Fields Visibility" at bounding box center [1047, 49] width 220 height 22
click at [1018, 49] on span "Options" at bounding box center [1020, 50] width 35 height 14
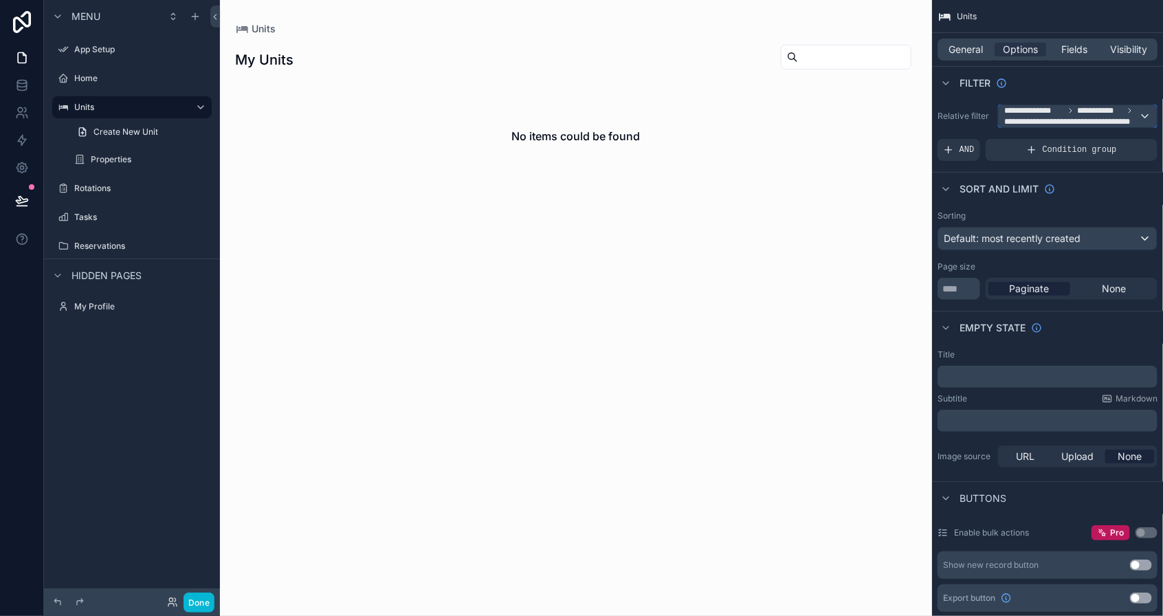
click at [1055, 124] on span "**********" at bounding box center [1071, 121] width 135 height 11
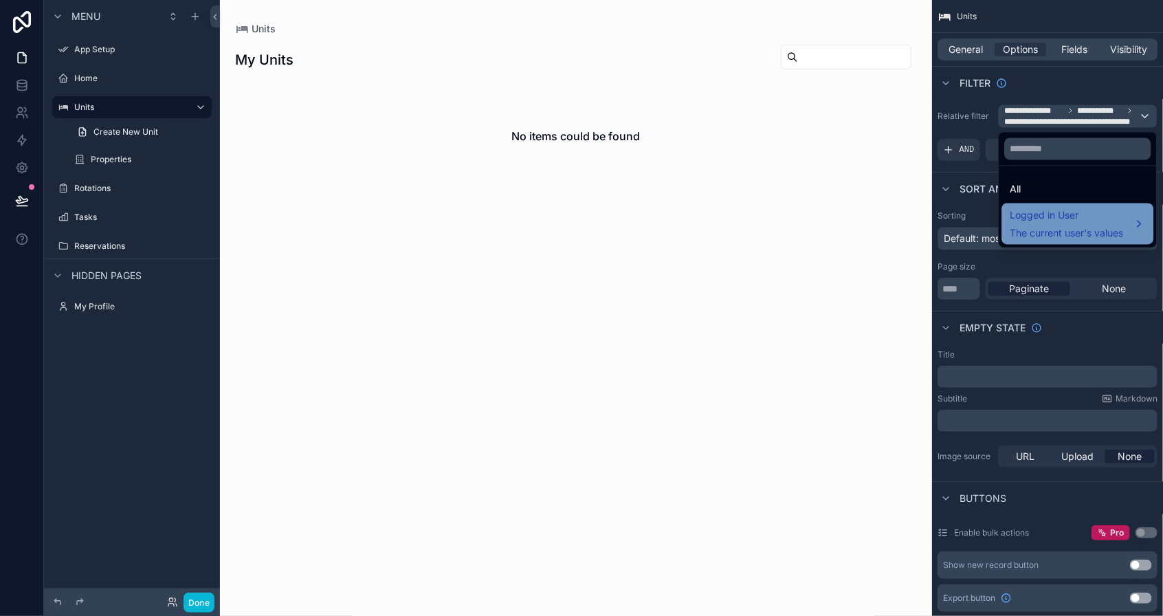
click at [1084, 221] on span "Logged in User" at bounding box center [1066, 216] width 113 height 16
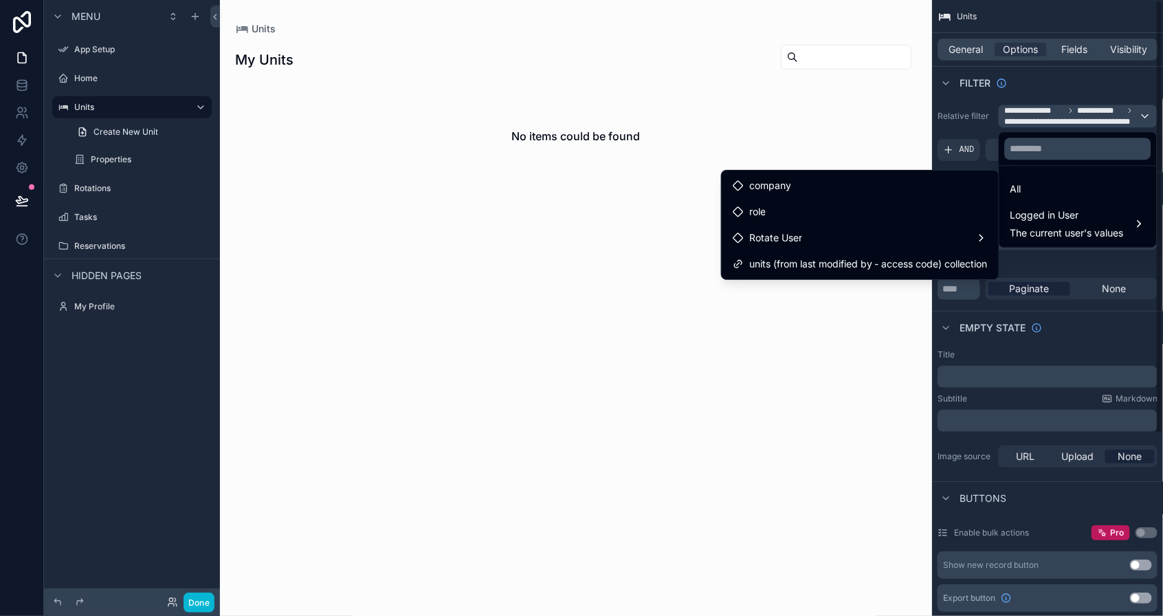
click at [791, 90] on div "scrollable content" at bounding box center [576, 116] width 703 height 232
